Goal: Check status: Check status

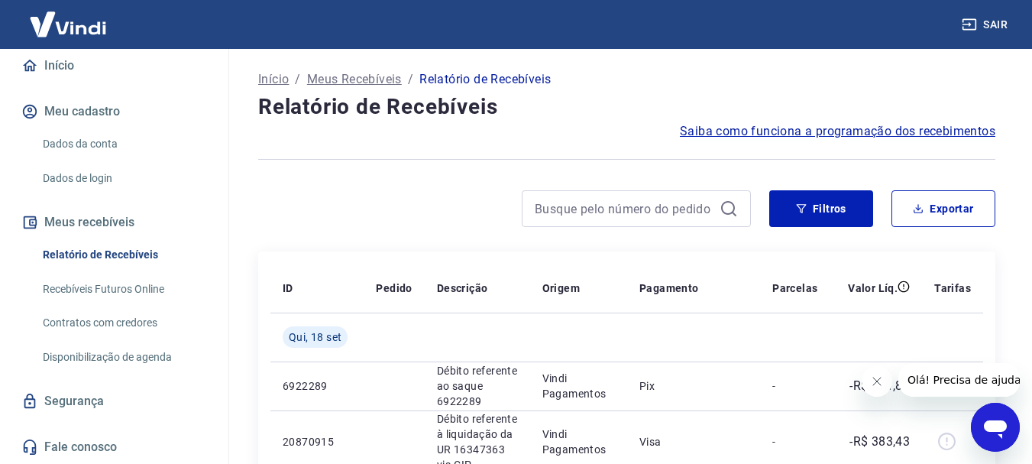
scroll to position [159, 0]
click at [99, 217] on button "Meus recebíveis" at bounding box center [114, 223] width 192 height 34
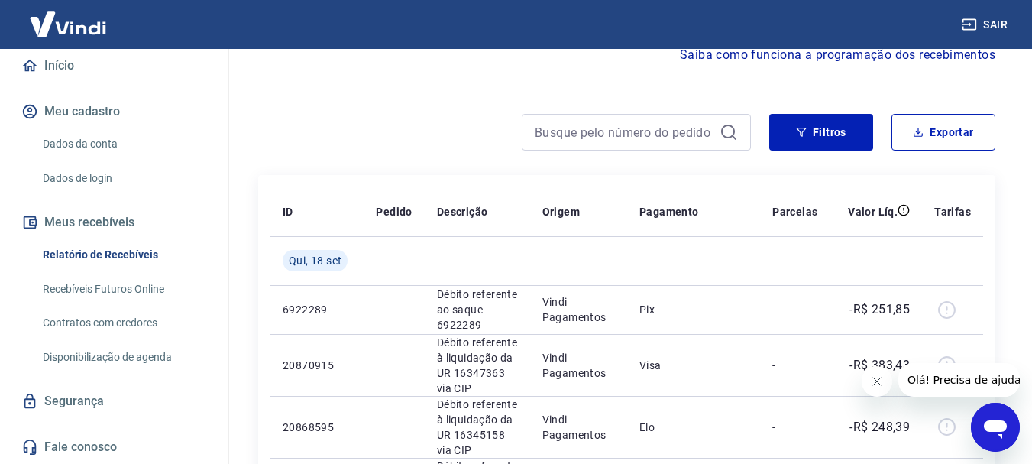
click at [874, 376] on icon "Fechar mensagem da empresa" at bounding box center [876, 381] width 12 height 12
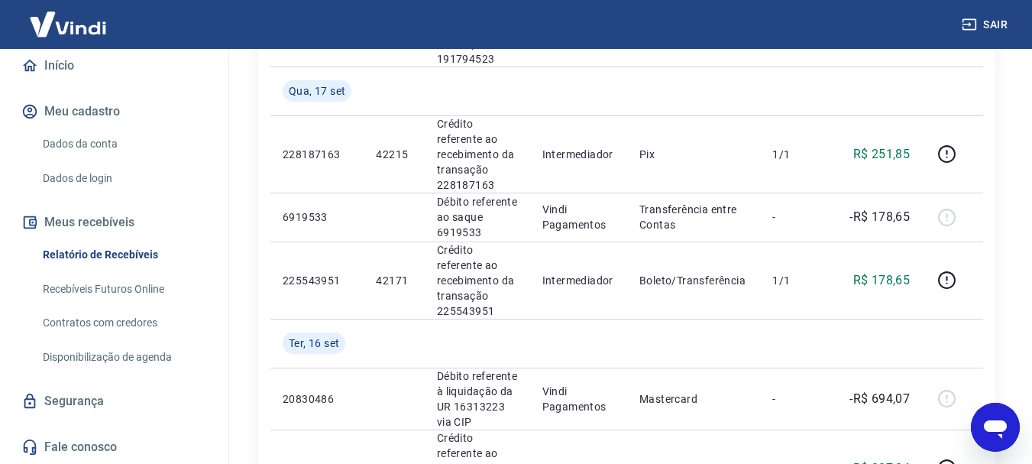
scroll to position [993, 0]
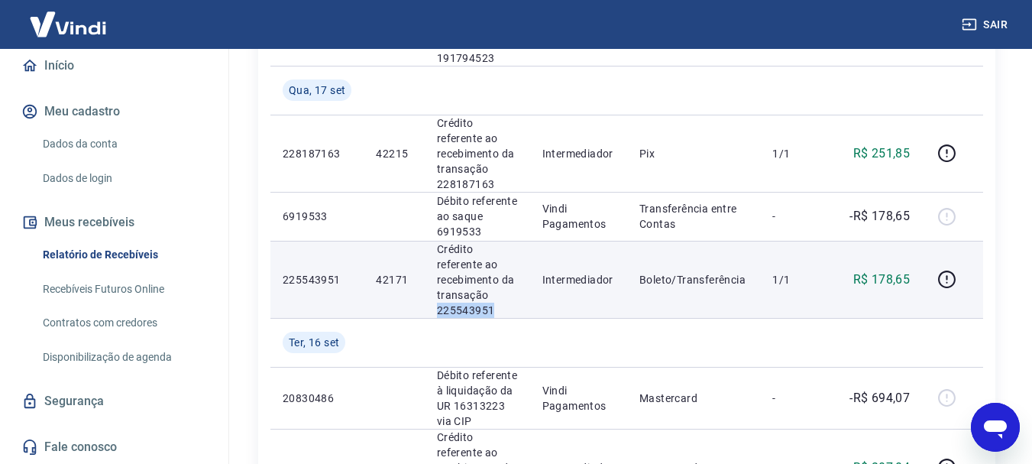
drag, startPoint x: 434, startPoint y: 313, endPoint x: 492, endPoint y: 312, distance: 58.1
click at [492, 312] on td "Crédito referente ao recebimento da transação 225543951" at bounding box center [477, 279] width 105 height 77
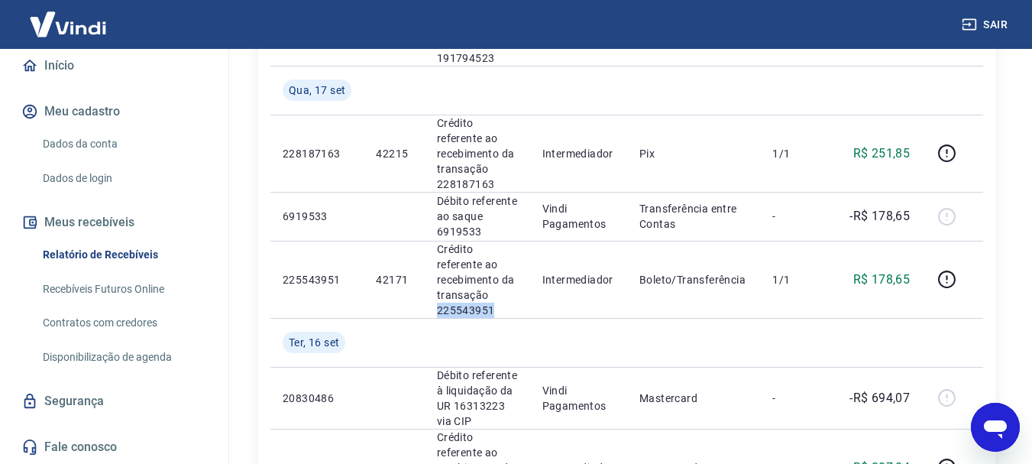
copy p "225543951"
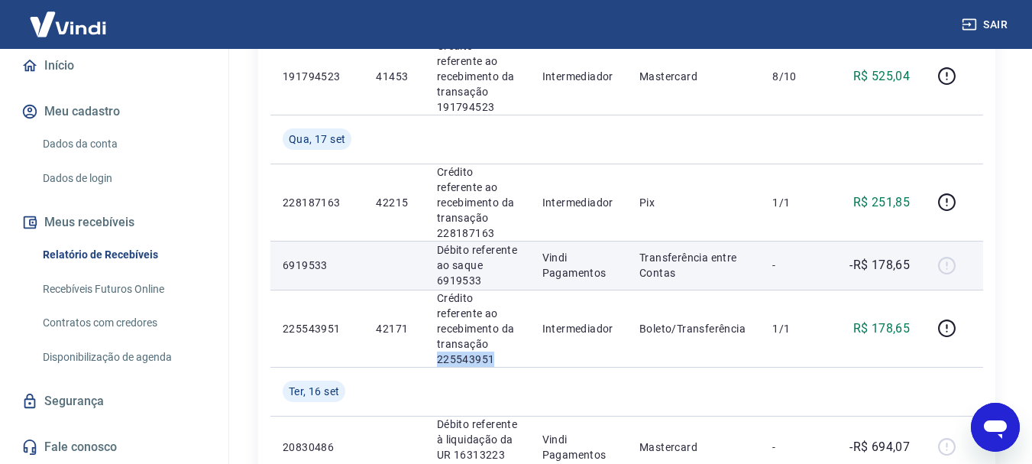
scroll to position [917, 0]
